Goal: Transaction & Acquisition: Purchase product/service

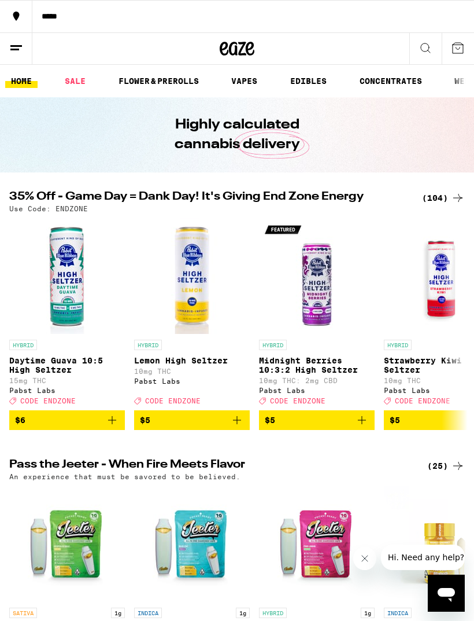
click at [446, 199] on div "(104)" at bounding box center [443, 198] width 43 height 14
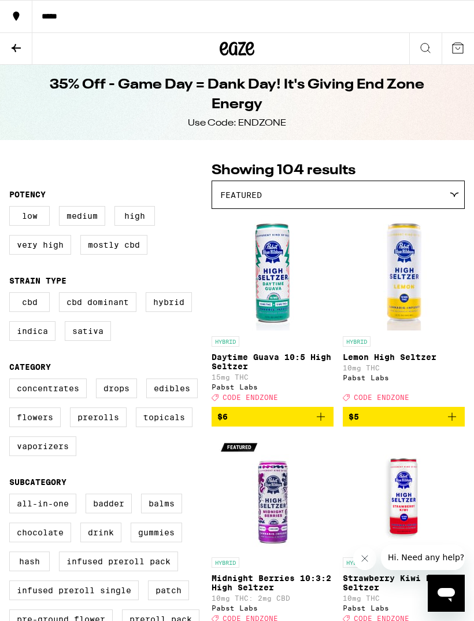
click at [175, 394] on label "Edibles" at bounding box center [171, 388] width 51 height 20
click at [12, 381] on input "Edibles" at bounding box center [12, 380] width 1 height 1
checkbox input "true"
click at [56, 456] on label "Vaporizers" at bounding box center [42, 446] width 67 height 20
click at [12, 381] on input "Vaporizers" at bounding box center [12, 380] width 1 height 1
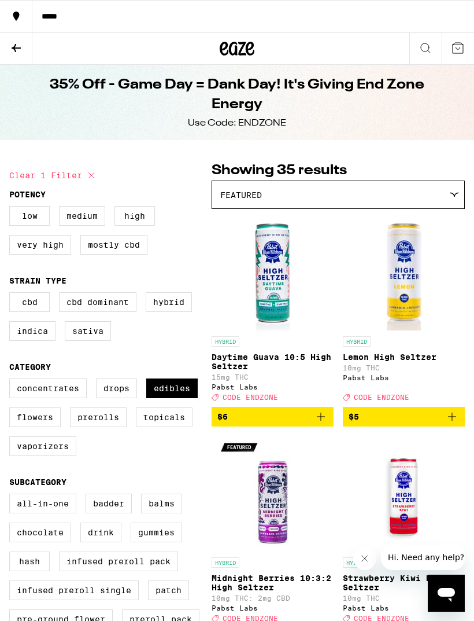
checkbox input "true"
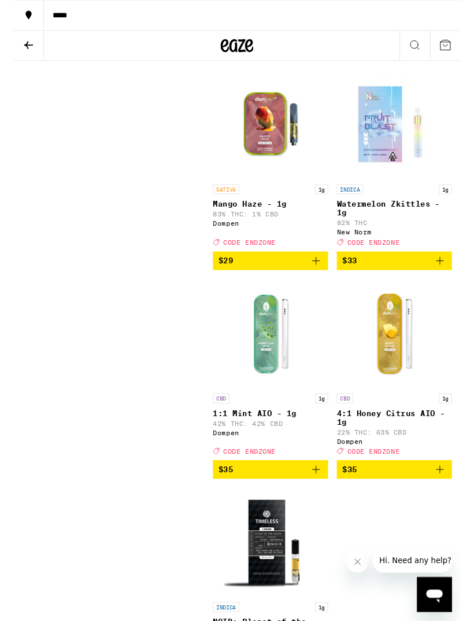
scroll to position [4536, 0]
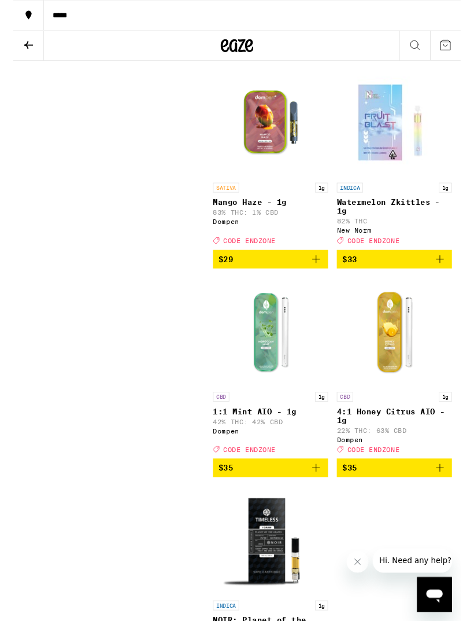
click at [394, 188] on img "Open page for Watermelon Zkittles - 1g from New Norm" at bounding box center [404, 130] width 116 height 116
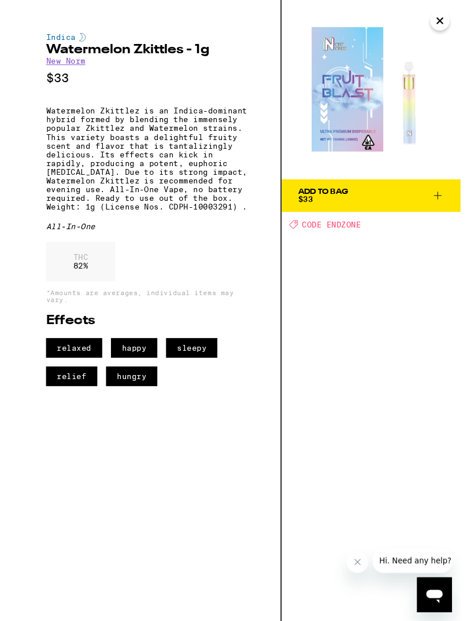
click at [451, 24] on icon "Close" at bounding box center [452, 22] width 6 height 6
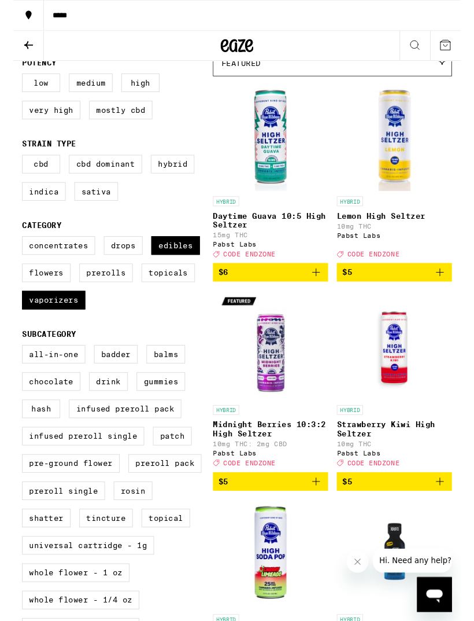
scroll to position [128, 0]
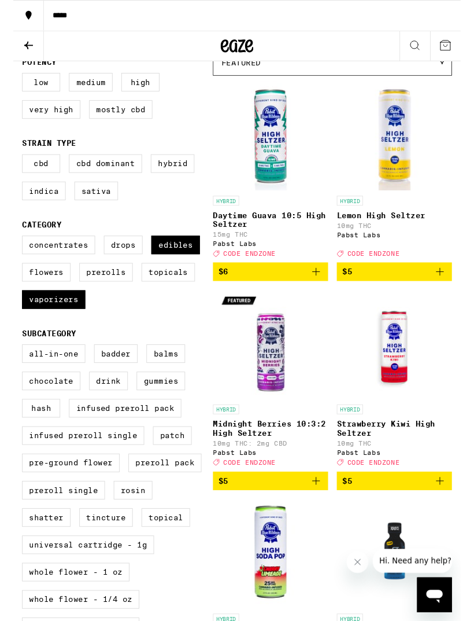
click at [176, 267] on label "Edibles" at bounding box center [171, 260] width 51 height 20
click at [12, 252] on input "Edibles" at bounding box center [12, 252] width 1 height 1
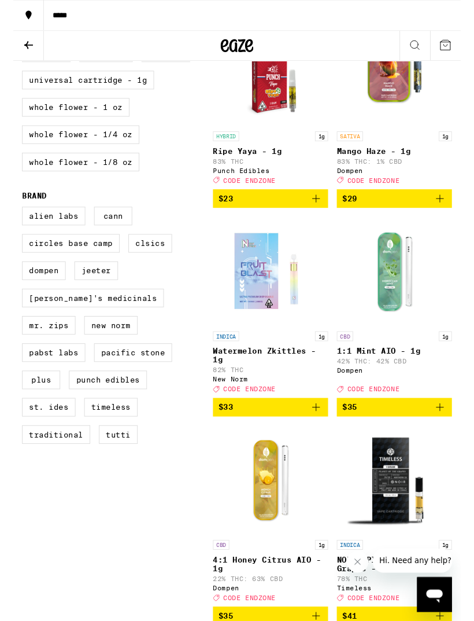
scroll to position [625, 0]
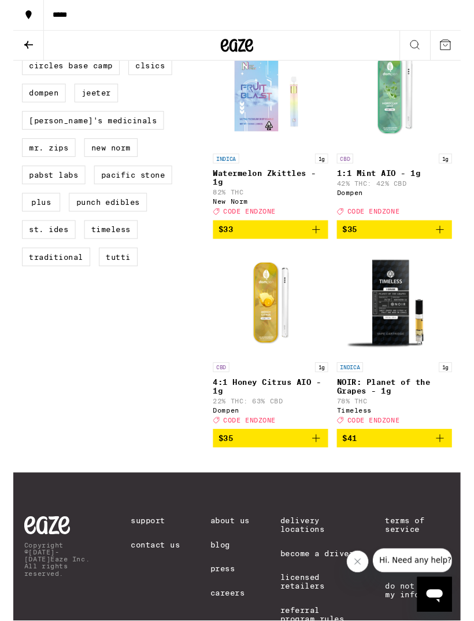
click at [271, 352] on img "Open page for 4:1 Honey Citrus AIO - 1g from Dompen" at bounding box center [273, 321] width 116 height 116
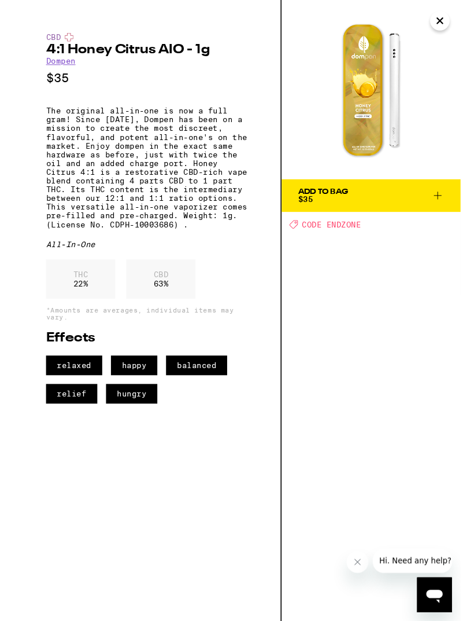
click at [455, 25] on icon "Close" at bounding box center [452, 22] width 6 height 6
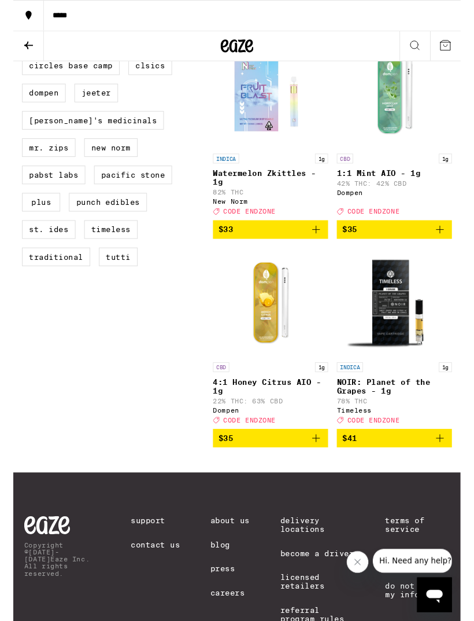
click at [408, 129] on img "Open page for 1:1 Mint AIO - 1g from Dompen" at bounding box center [404, 99] width 116 height 116
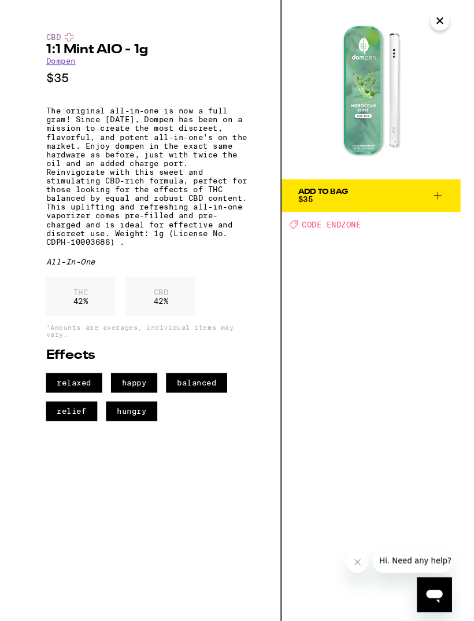
click at [454, 24] on icon "Close" at bounding box center [452, 22] width 6 height 6
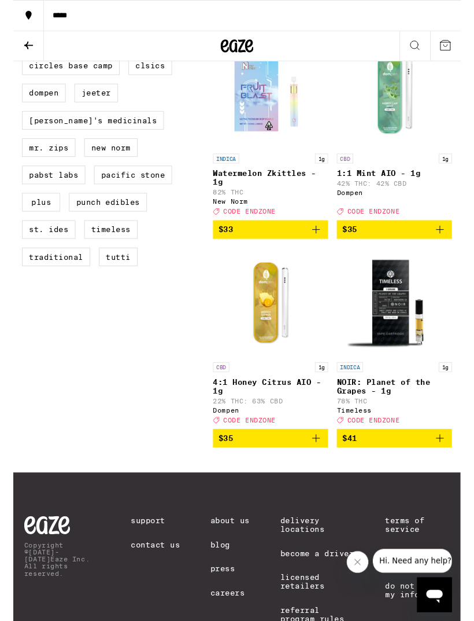
click at [269, 106] on img "Open page for Watermelon Zkittles - 1g from New Norm" at bounding box center [273, 99] width 116 height 116
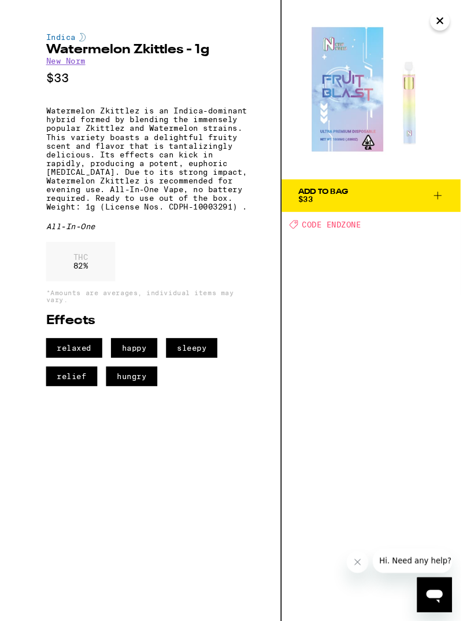
click at [455, 23] on icon "Close" at bounding box center [452, 21] width 14 height 17
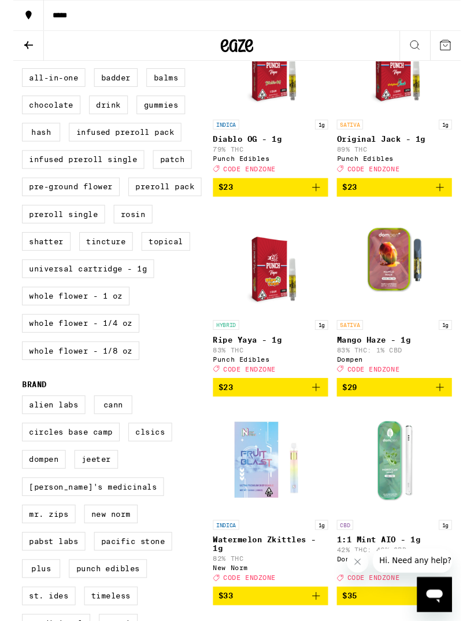
scroll to position [422, 0]
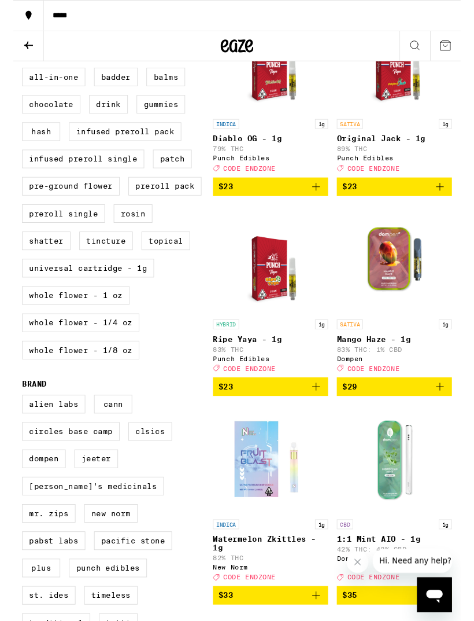
click at [264, 314] on img "Open page for Ripe Yaya - 1g from Punch Edibles" at bounding box center [273, 275] width 90 height 116
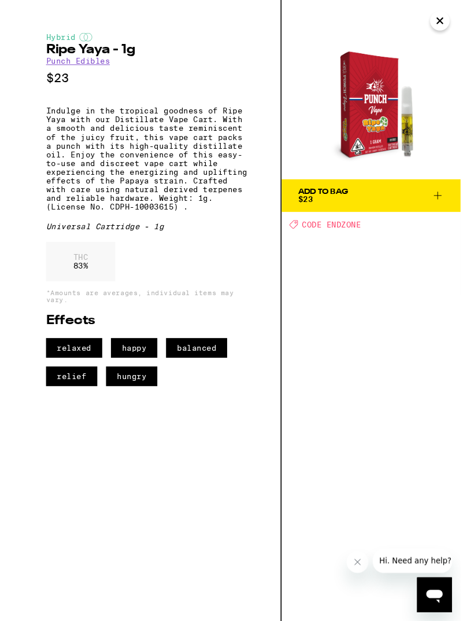
click at [450, 21] on icon "Close" at bounding box center [452, 21] width 14 height 17
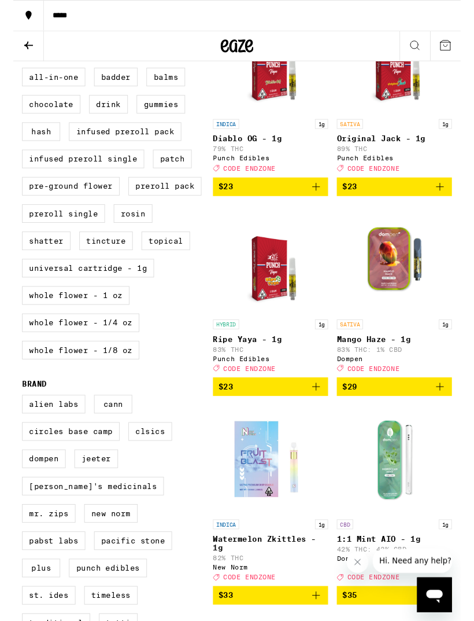
click at [410, 289] on img "Open page for Mango Haze - 1g from Dompen" at bounding box center [404, 275] width 116 height 116
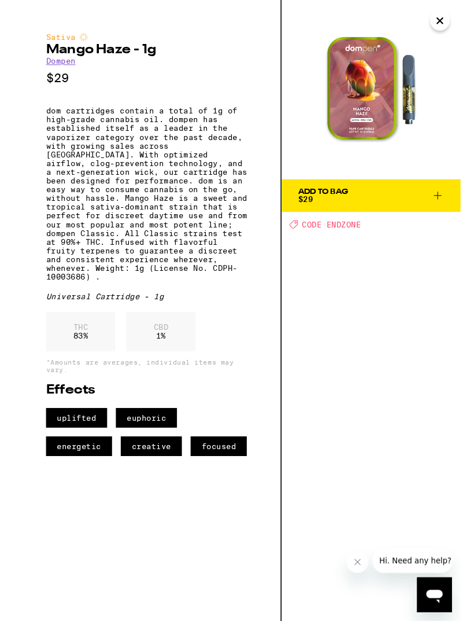
click at [451, 25] on icon "Close" at bounding box center [452, 21] width 14 height 17
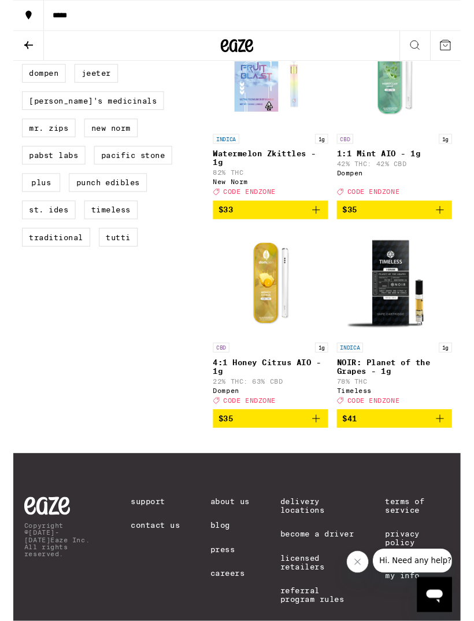
scroll to position [830, 0]
click at [409, 334] on img "Open page for NOIR: Planet of the Grapes - 1g from Timeless" at bounding box center [404, 299] width 116 height 116
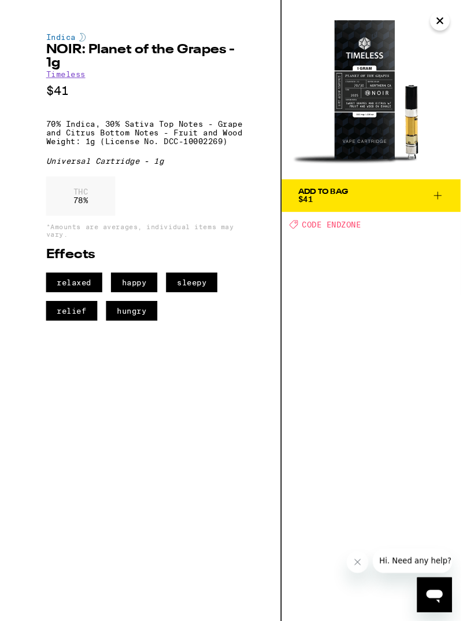
click at [456, 21] on icon "Close" at bounding box center [452, 21] width 14 height 17
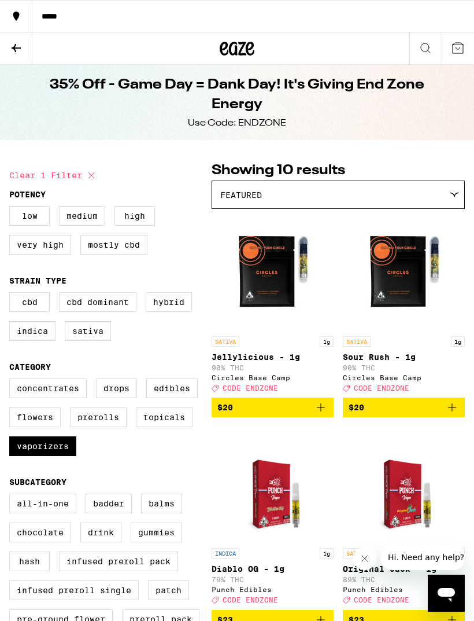
click at [176, 398] on label "Edibles" at bounding box center [171, 388] width 51 height 20
click at [12, 381] on input "Edibles" at bounding box center [12, 380] width 1 height 1
checkbox input "true"
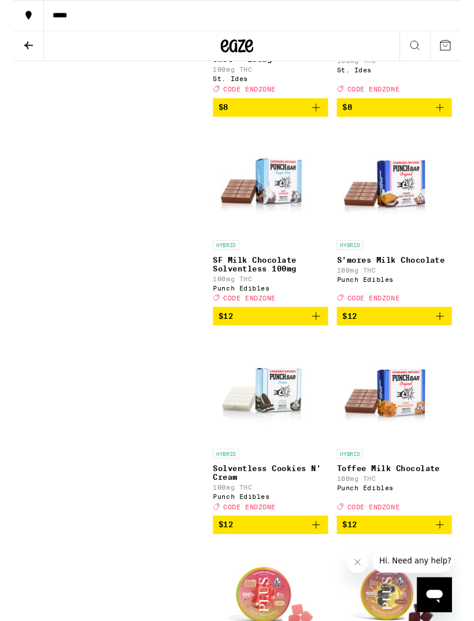
scroll to position [1398, 0]
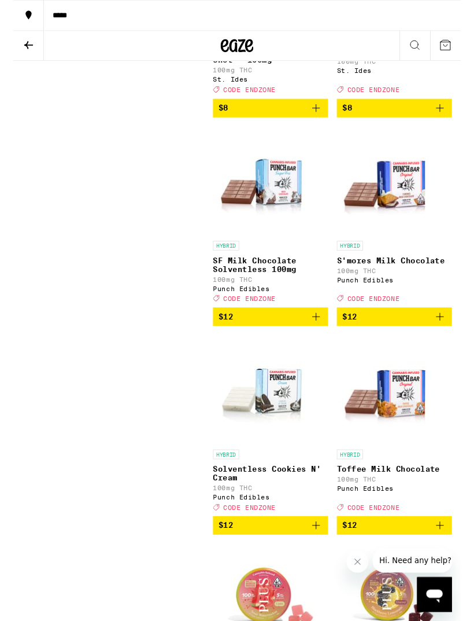
click at [286, 249] on img "Open page for SF Milk Chocolate Solventless 100mg from Punch Edibles" at bounding box center [273, 192] width 122 height 116
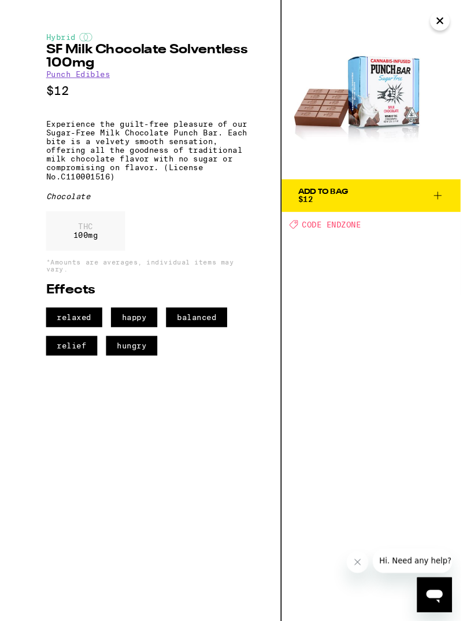
click at [451, 20] on icon "Close" at bounding box center [452, 22] width 6 height 6
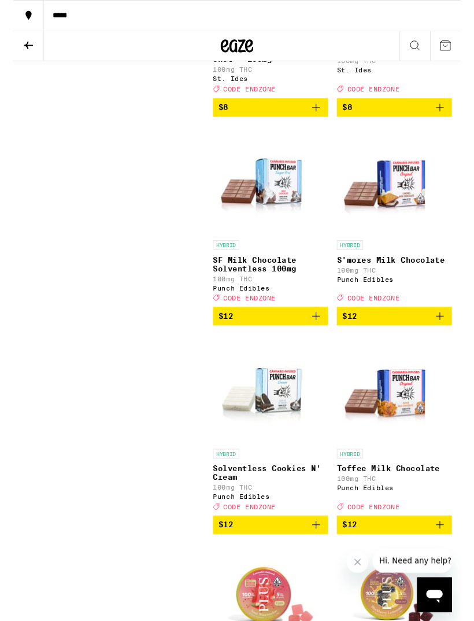
click at [416, 249] on img "Open page for S'mores Milk Chocolate from Punch Edibles" at bounding box center [404, 191] width 122 height 116
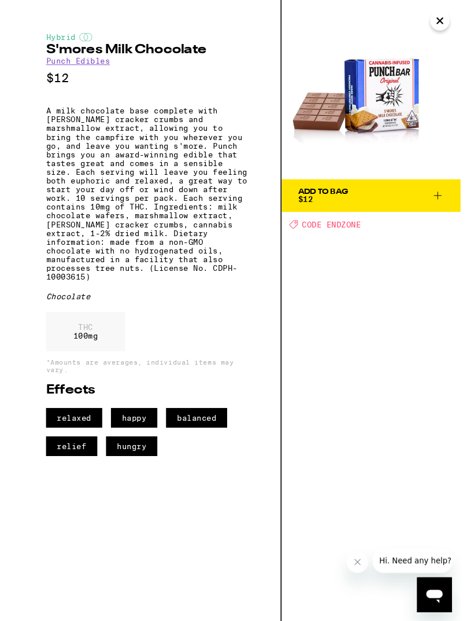
click at [456, 24] on icon "Close" at bounding box center [452, 21] width 14 height 17
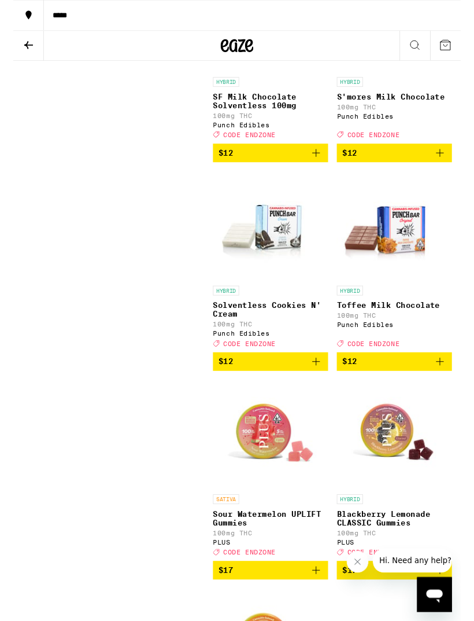
scroll to position [1578, 0]
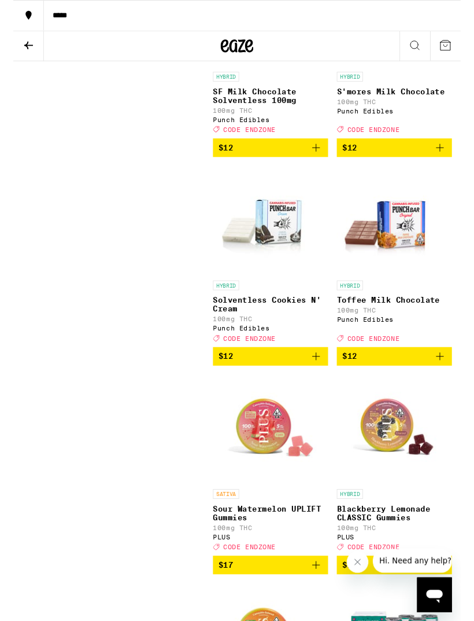
click at [277, 291] on img "Open page for Solventless Cookies N' Cream from Punch Edibles" at bounding box center [273, 233] width 122 height 116
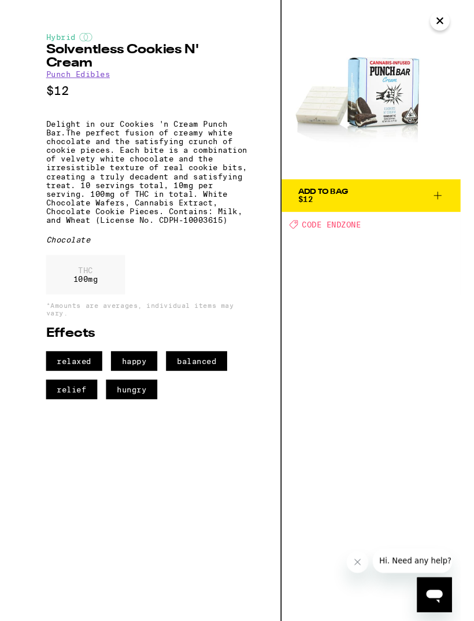
click at [453, 23] on icon "Close" at bounding box center [452, 22] width 6 height 6
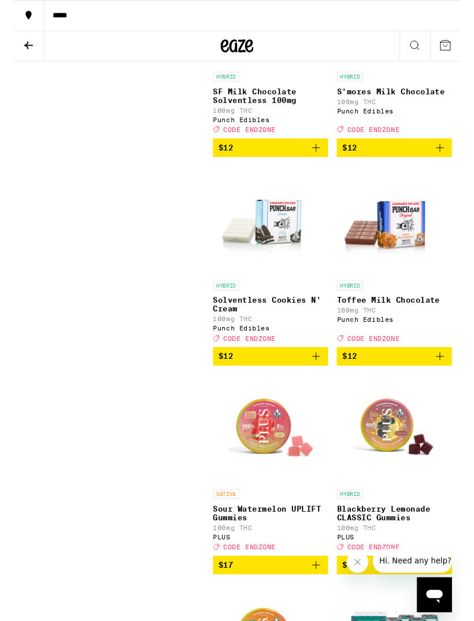
click at [409, 291] on img "Open page for Toffee Milk Chocolate from Punch Edibles" at bounding box center [404, 233] width 122 height 116
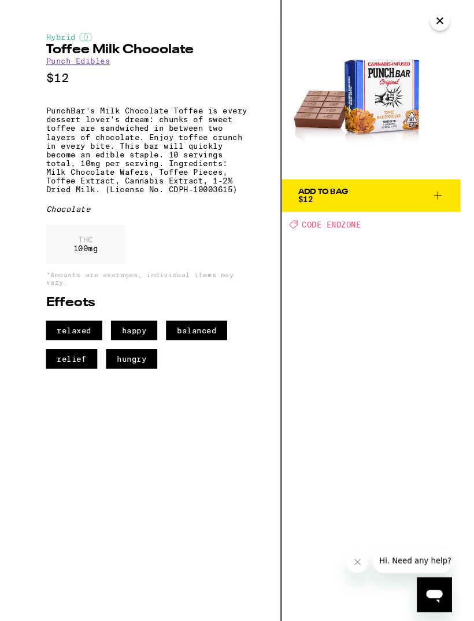
click at [455, 20] on icon "Close" at bounding box center [452, 21] width 14 height 17
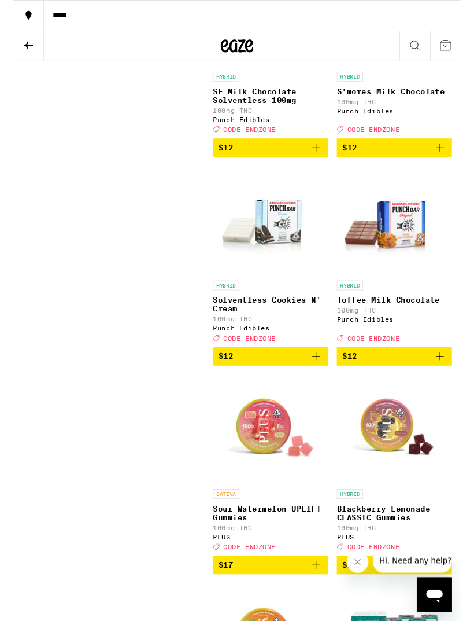
click at [453, 384] on icon "Add to bag" at bounding box center [452, 377] width 14 height 14
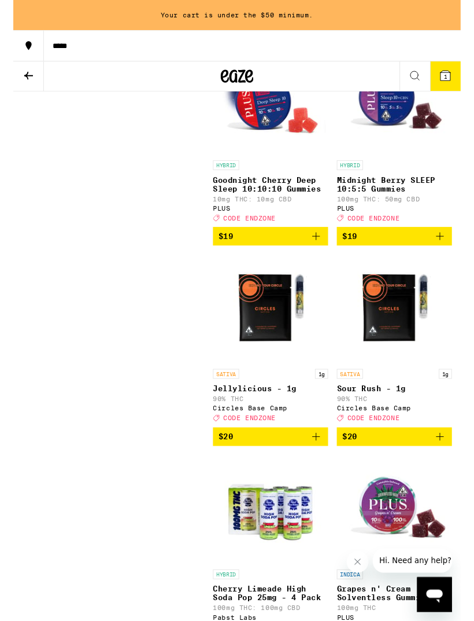
scroll to position [2842, 0]
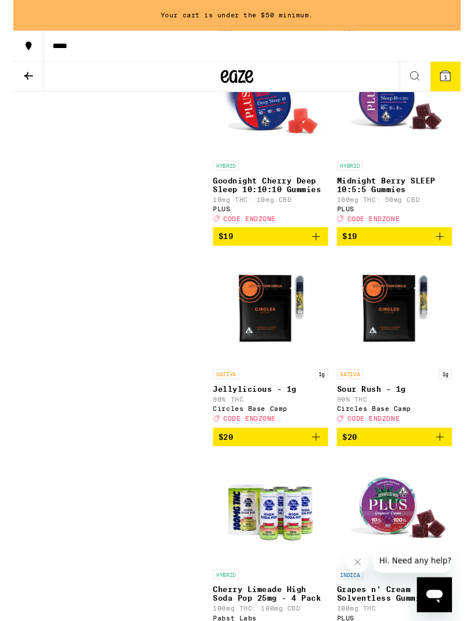
click at [320, 257] on icon "Add to bag" at bounding box center [321, 250] width 14 height 14
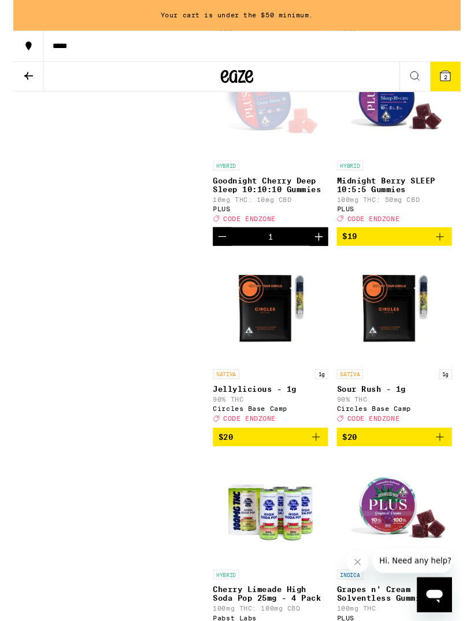
click at [451, 257] on icon "Add to bag" at bounding box center [452, 250] width 14 height 14
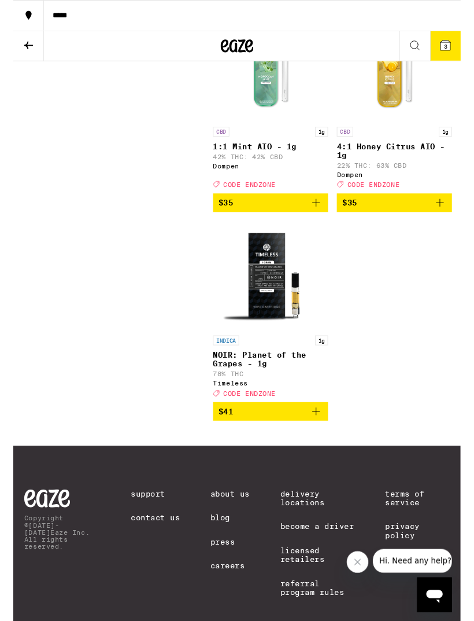
scroll to position [4818, 0]
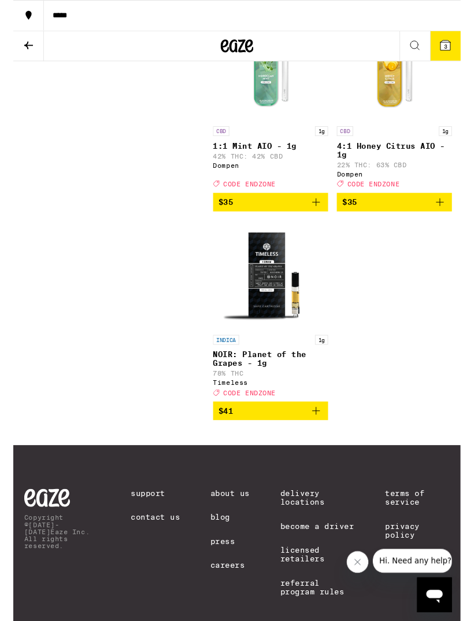
click at [324, 221] on icon "Add to bag" at bounding box center [321, 214] width 14 height 14
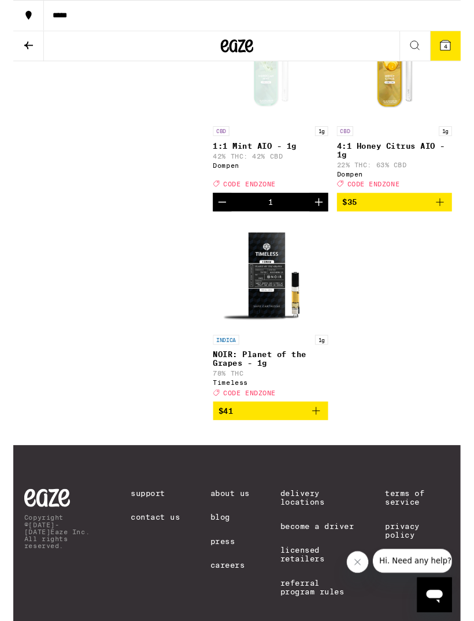
click at [463, 47] on icon at bounding box center [458, 48] width 10 height 10
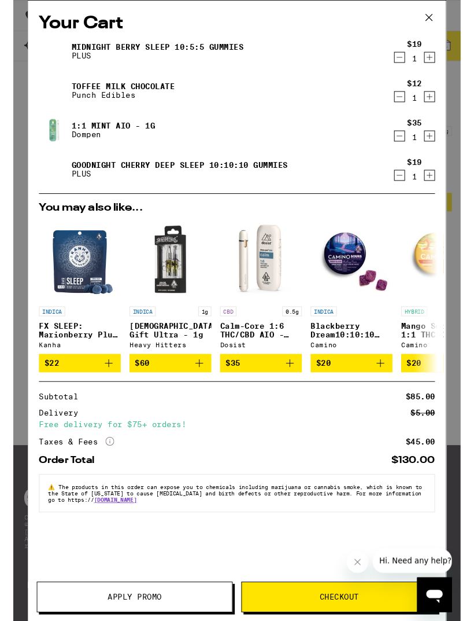
click at [443, 17] on icon at bounding box center [440, 18] width 17 height 17
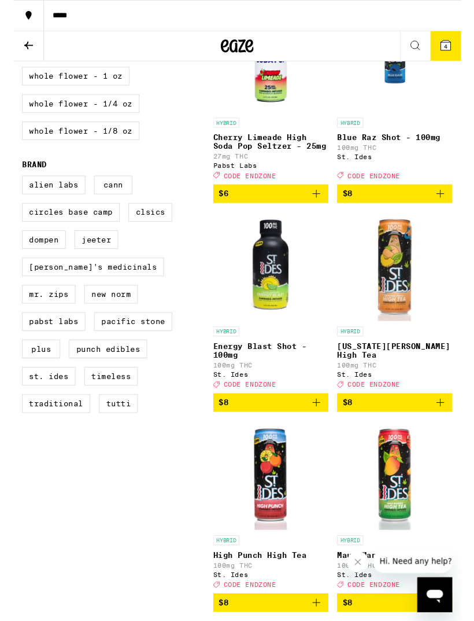
scroll to position [683, 0]
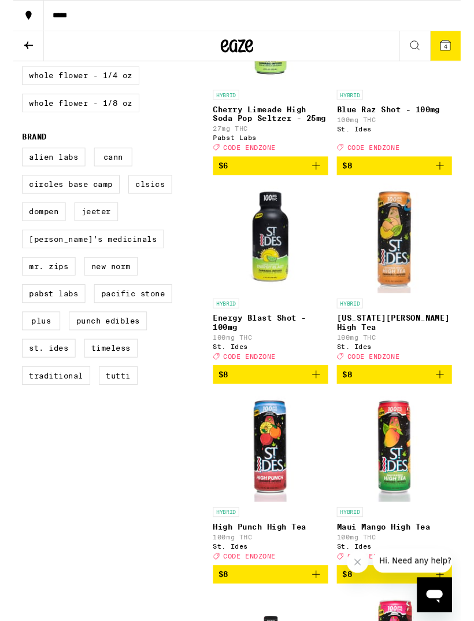
click at [460, 41] on icon at bounding box center [458, 48] width 14 height 14
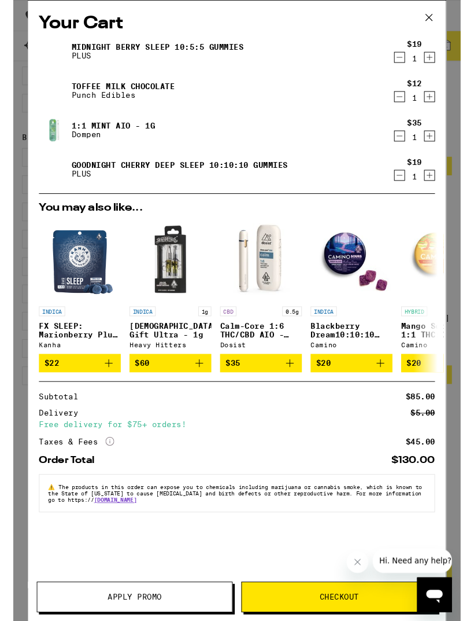
click at [131, 620] on span "Apply Promo" at bounding box center [128, 632] width 57 height 8
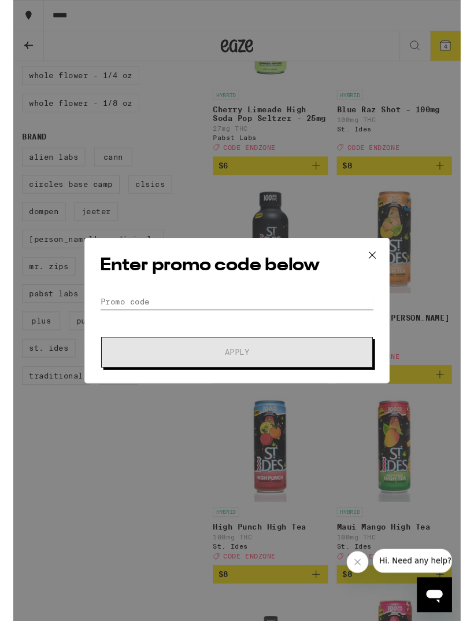
click at [150, 311] on input "Promo Code" at bounding box center [237, 319] width 290 height 17
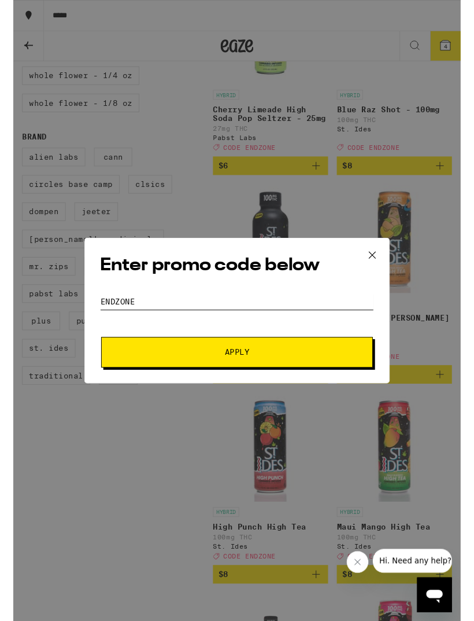
type input "Endzone"
click at [243, 367] on button "Apply" at bounding box center [237, 373] width 288 height 32
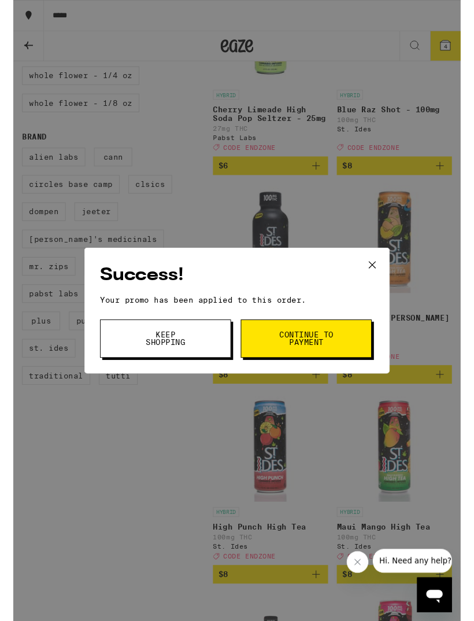
click at [188, 352] on span "Keep Shopping" at bounding box center [161, 358] width 59 height 16
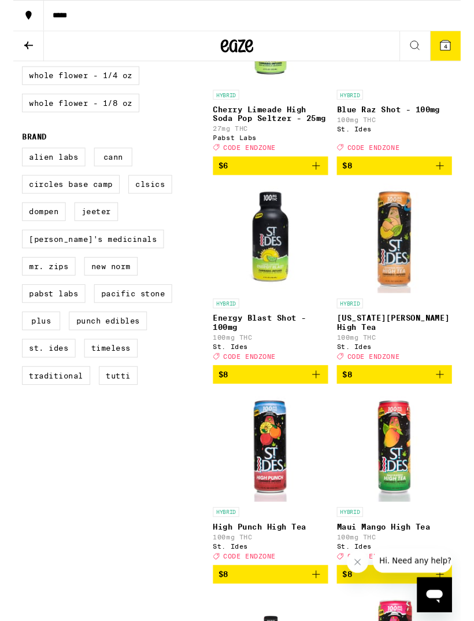
click at [461, 46] on icon at bounding box center [458, 48] width 10 height 10
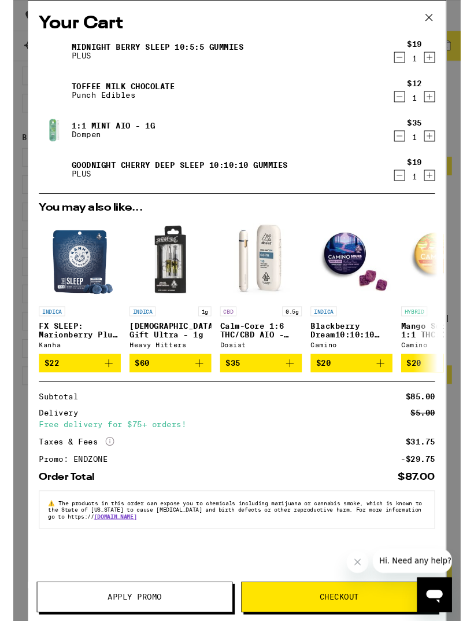
click at [448, 12] on icon at bounding box center [440, 18] width 17 height 17
